Goal: Task Accomplishment & Management: Manage account settings

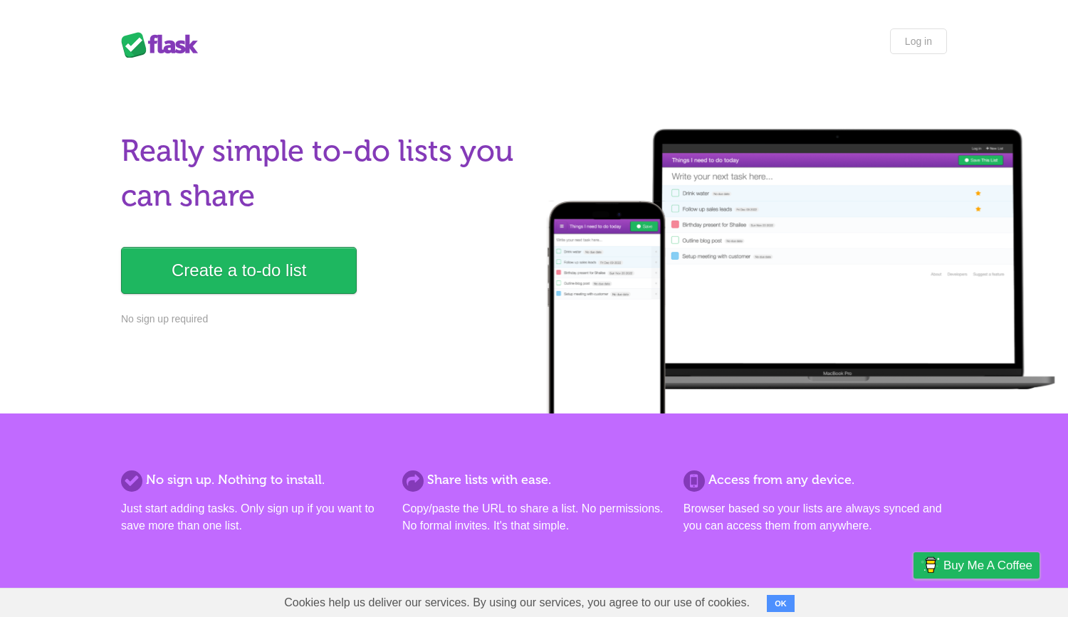
click at [922, 46] on link "Log in" at bounding box center [918, 41] width 57 height 26
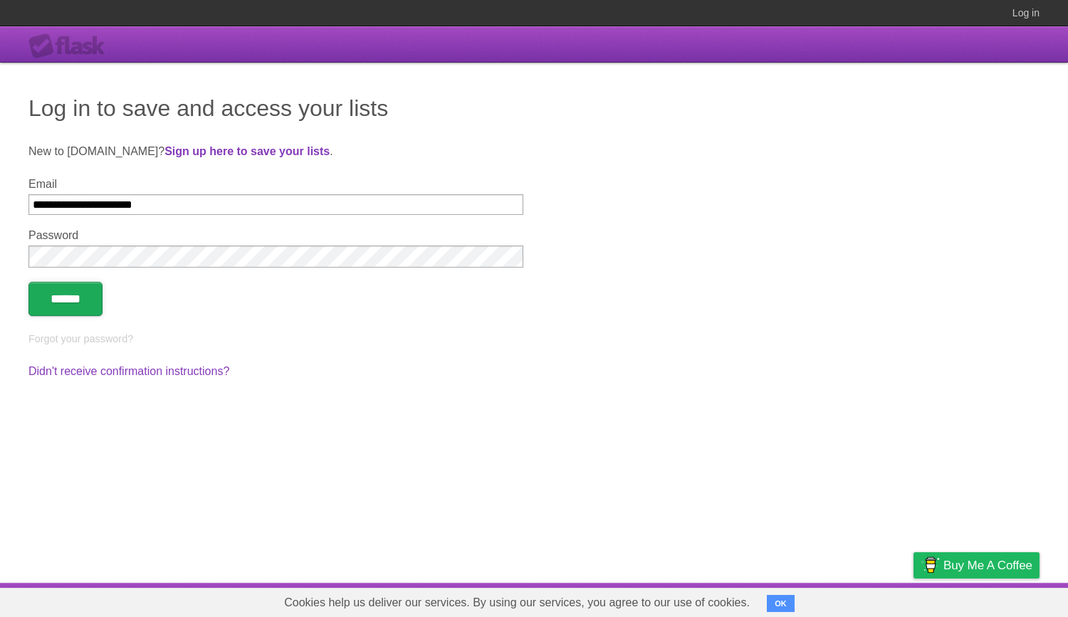
type input "**********"
click at [51, 301] on input "******" at bounding box center [65, 299] width 74 height 34
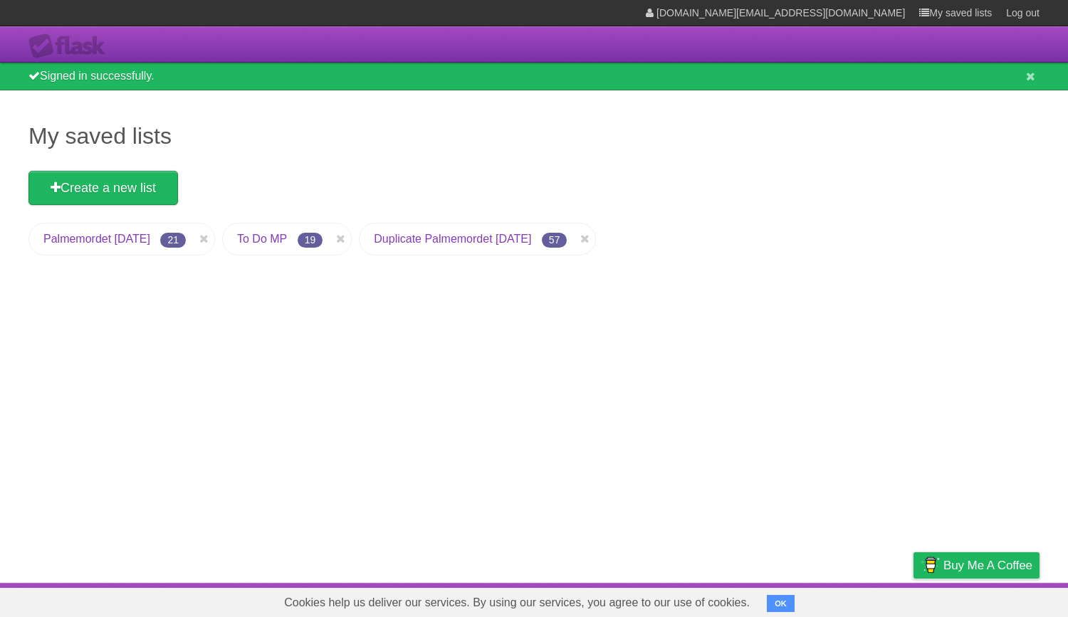
click at [287, 237] on link "To Do MP" at bounding box center [262, 239] width 50 height 12
